Goal: Navigation & Orientation: Find specific page/section

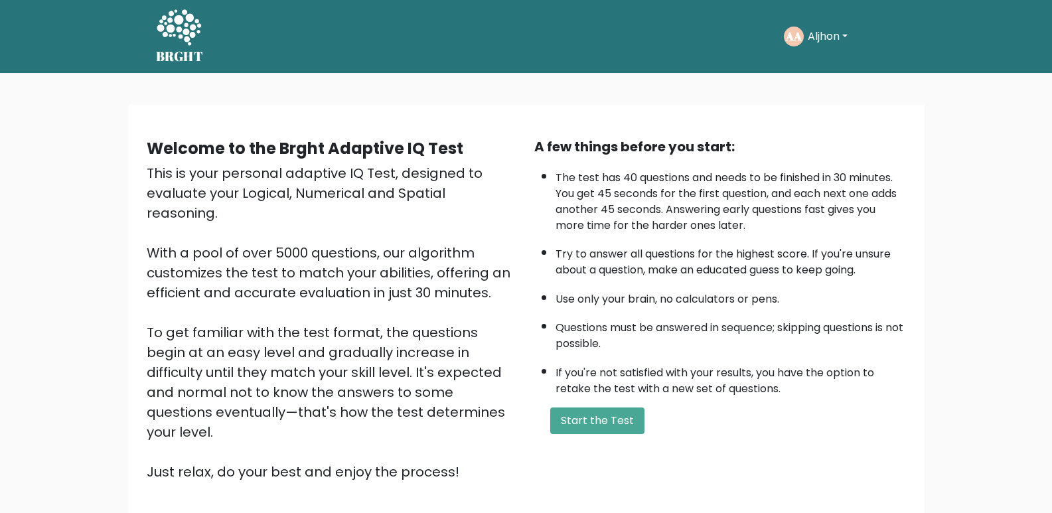
click at [817, 37] on button "Aljhon" at bounding box center [828, 36] width 48 height 17
click at [822, 64] on link "Dashboard" at bounding box center [837, 70] width 105 height 21
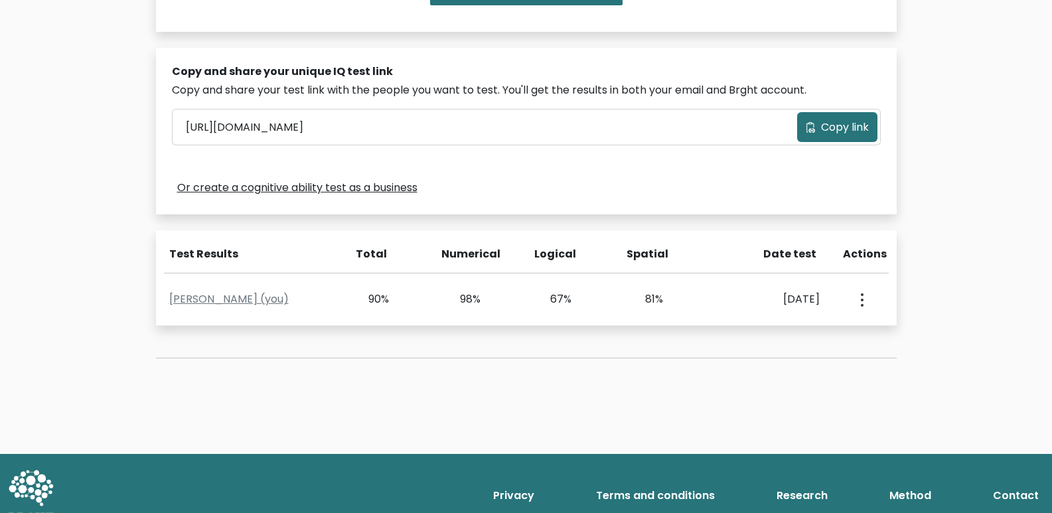
scroll to position [394, 0]
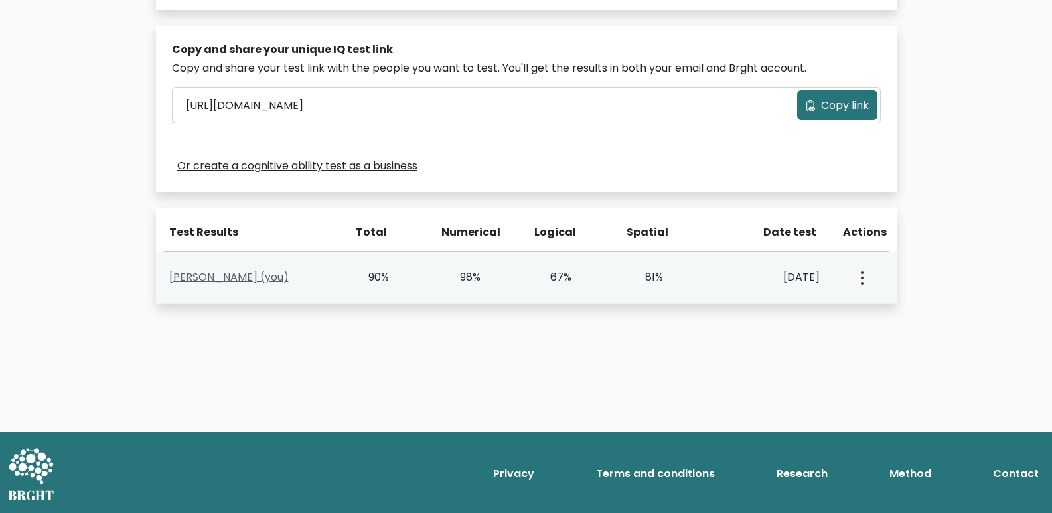
click at [278, 281] on link "Aljhon Atamosa (you)" at bounding box center [228, 277] width 119 height 15
